Goal: Task Accomplishment & Management: Use online tool/utility

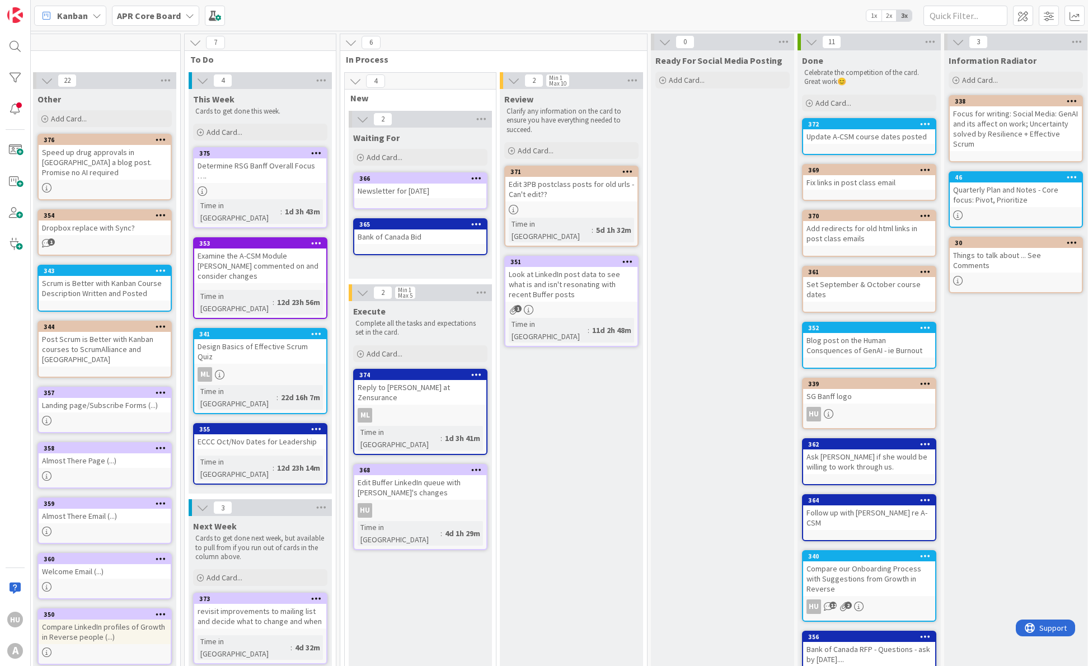
scroll to position [0, 802]
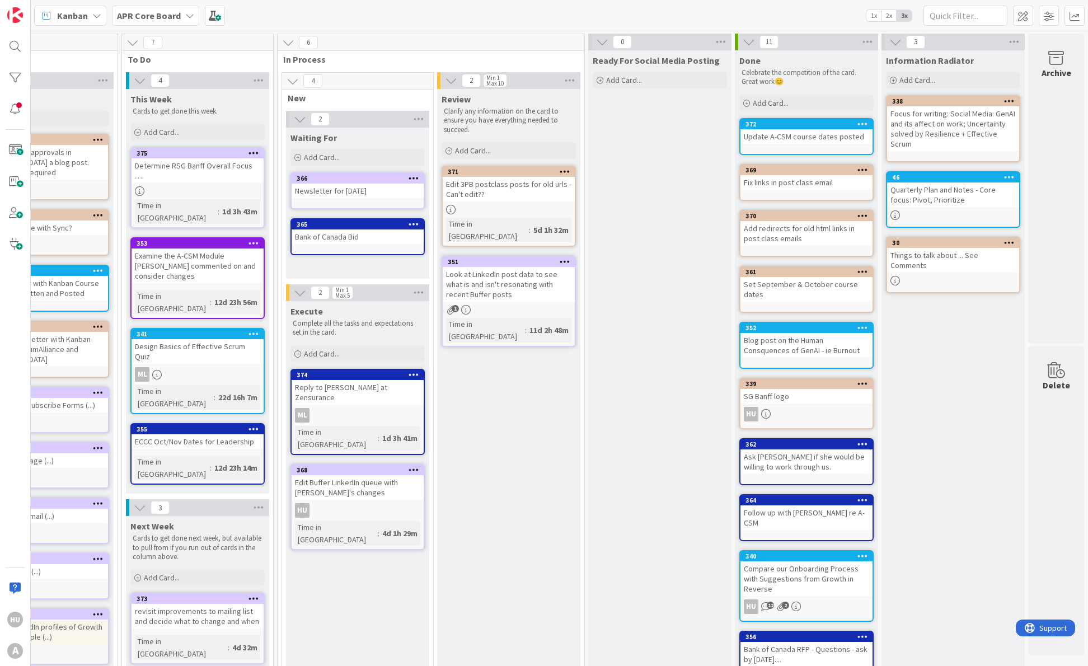
click at [372, 408] on div "ML" at bounding box center [358, 415] width 132 height 15
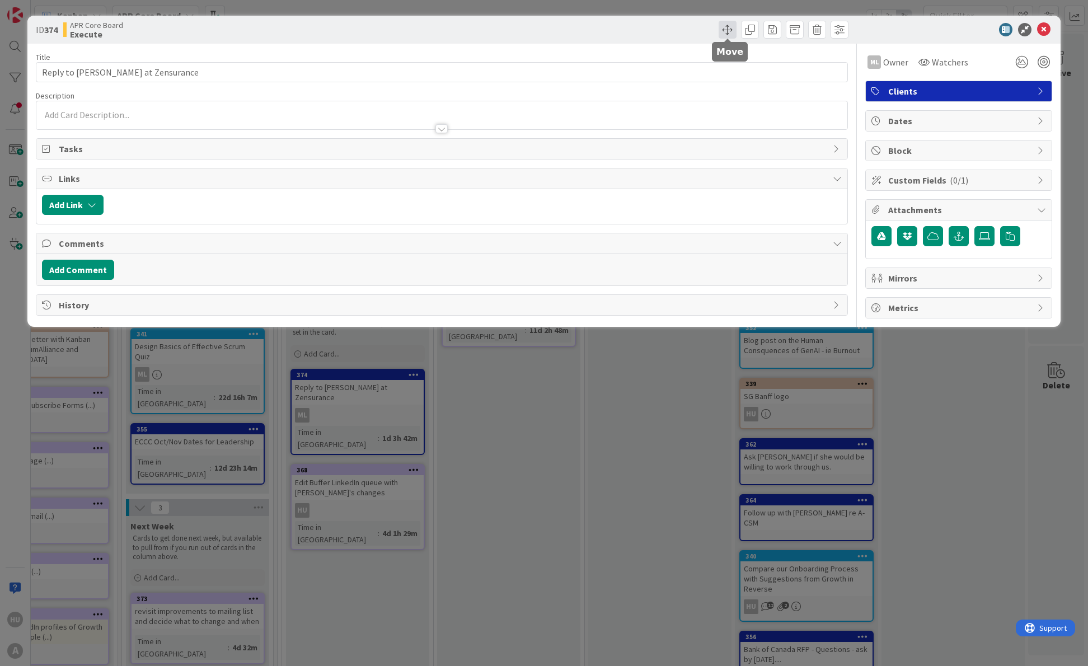
click at [728, 30] on span at bounding box center [728, 30] width 18 height 18
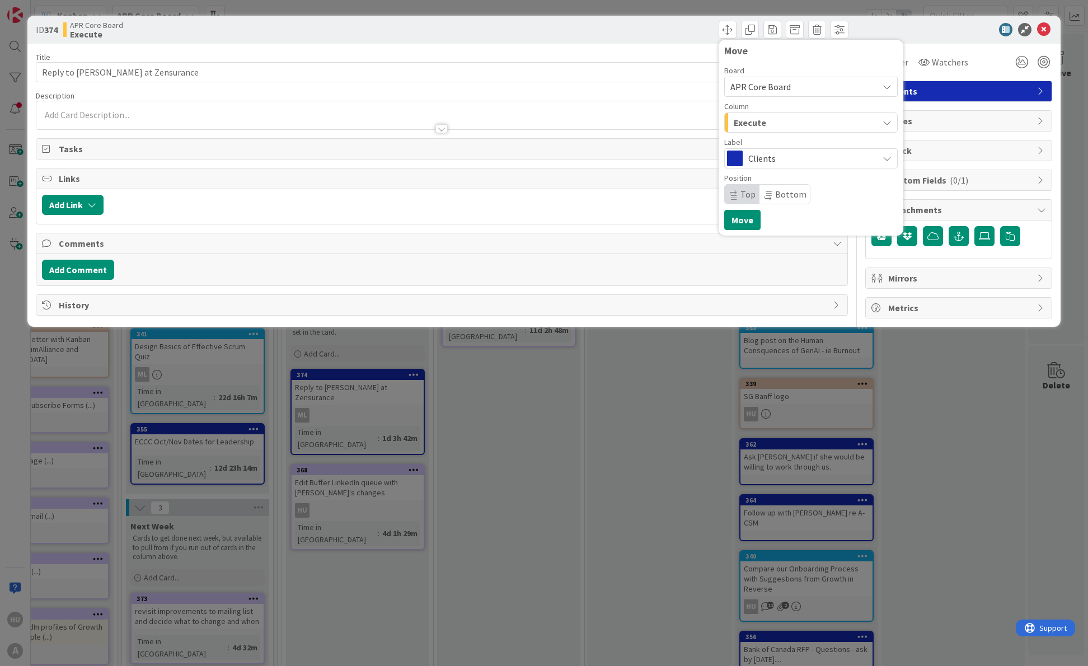
click at [762, 123] on span "Execute" at bounding box center [750, 122] width 32 height 15
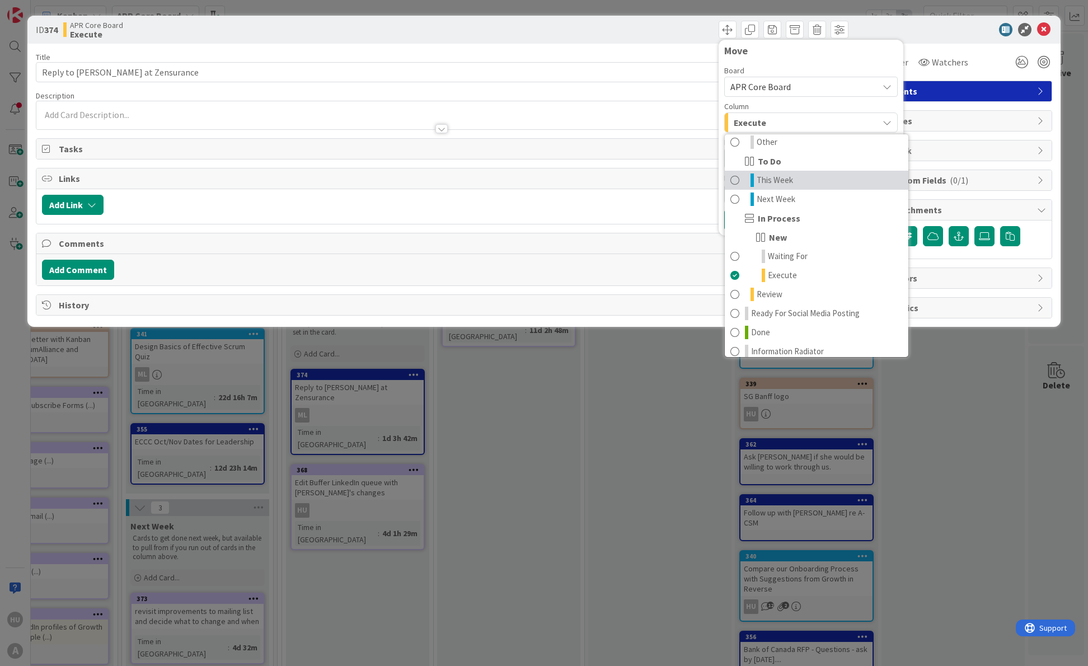
scroll to position [124, 0]
click at [759, 328] on span "Done" at bounding box center [760, 328] width 19 height 13
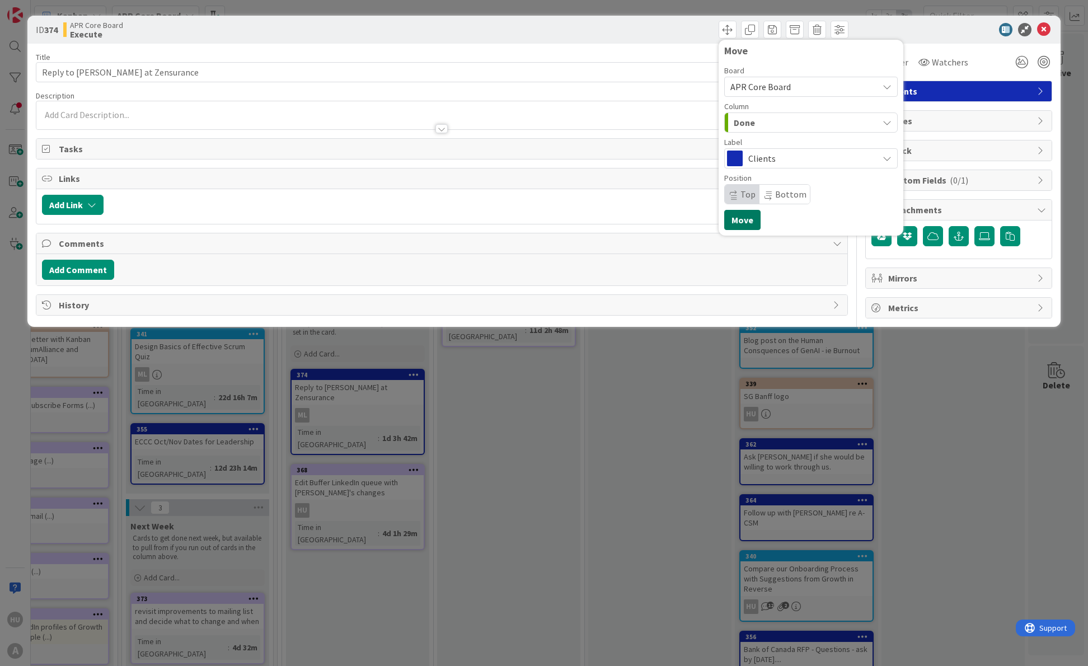
click at [748, 223] on button "Move" at bounding box center [742, 220] width 36 height 20
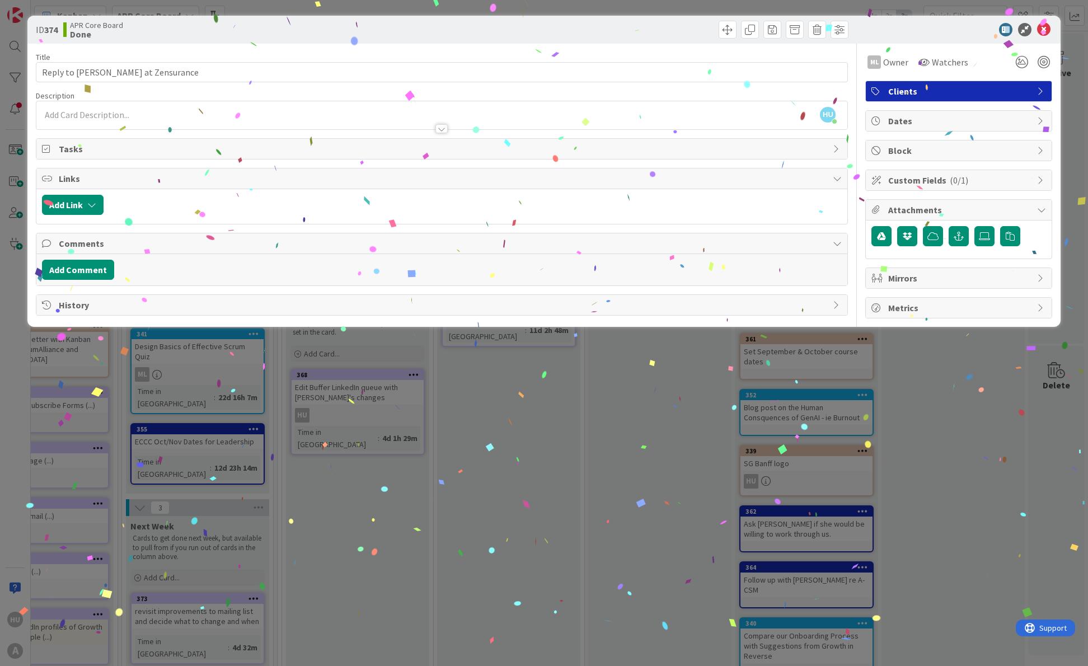
click at [461, 422] on div "ID 374 APR Core Board Done Move Move Title 30 / 128 Reply to [PERSON_NAME] at Z…" at bounding box center [544, 333] width 1088 height 666
